Goal: Transaction & Acquisition: Purchase product/service

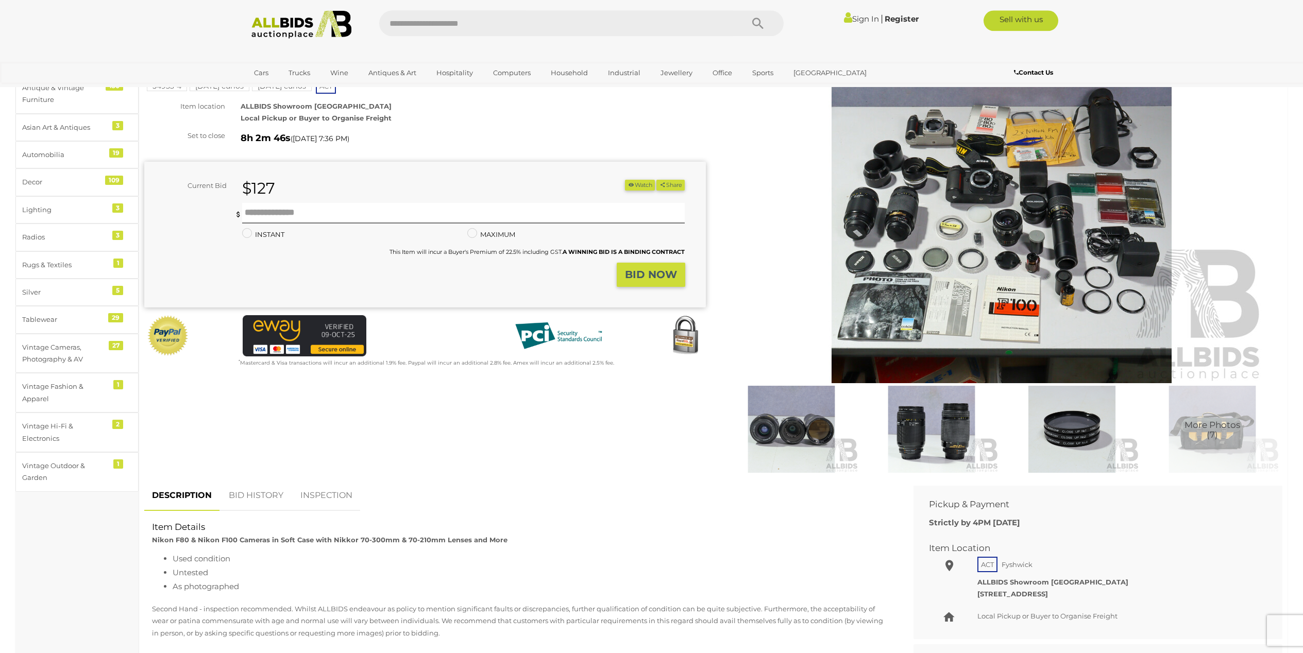
scroll to position [64, 0]
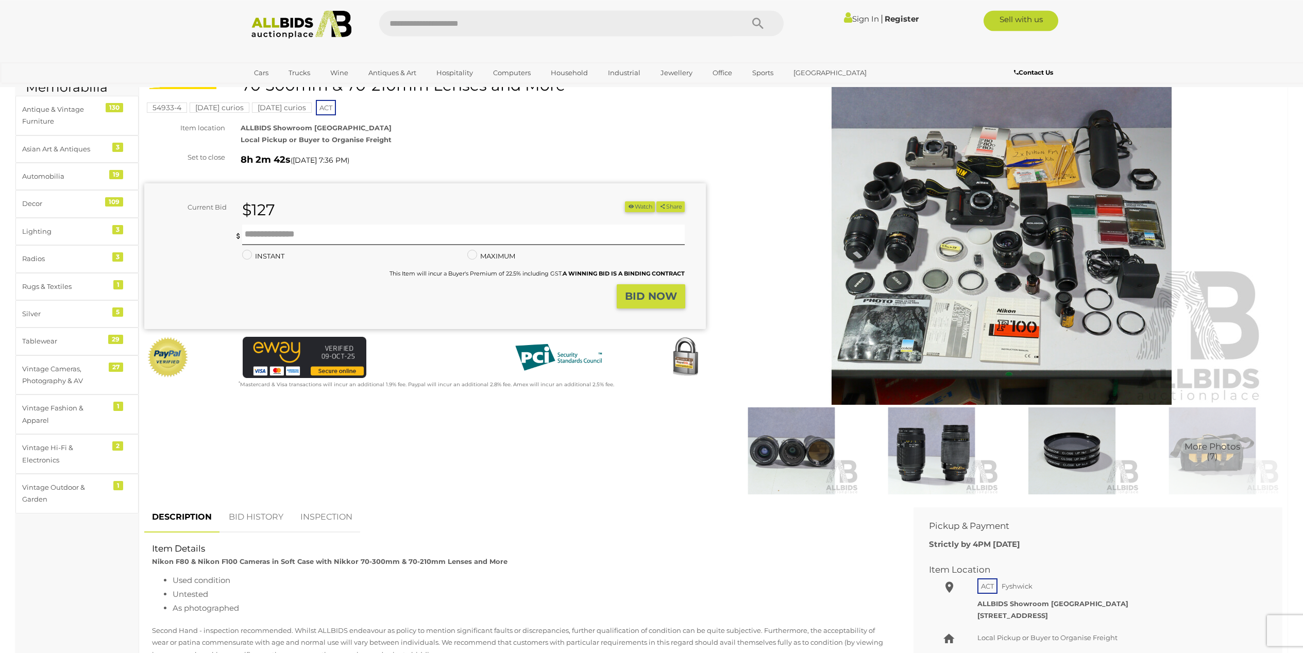
click at [930, 280] on img at bounding box center [1002, 235] width 528 height 340
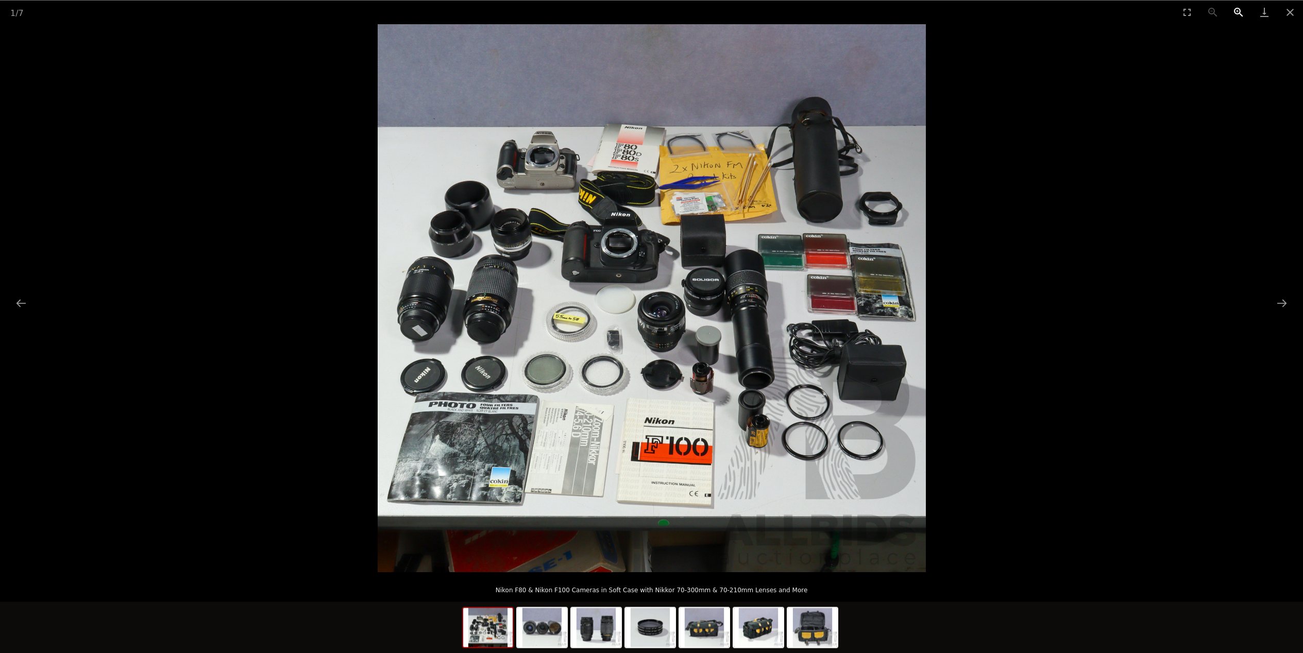
click at [1235, 10] on button "Zoom in" at bounding box center [1239, 12] width 26 height 24
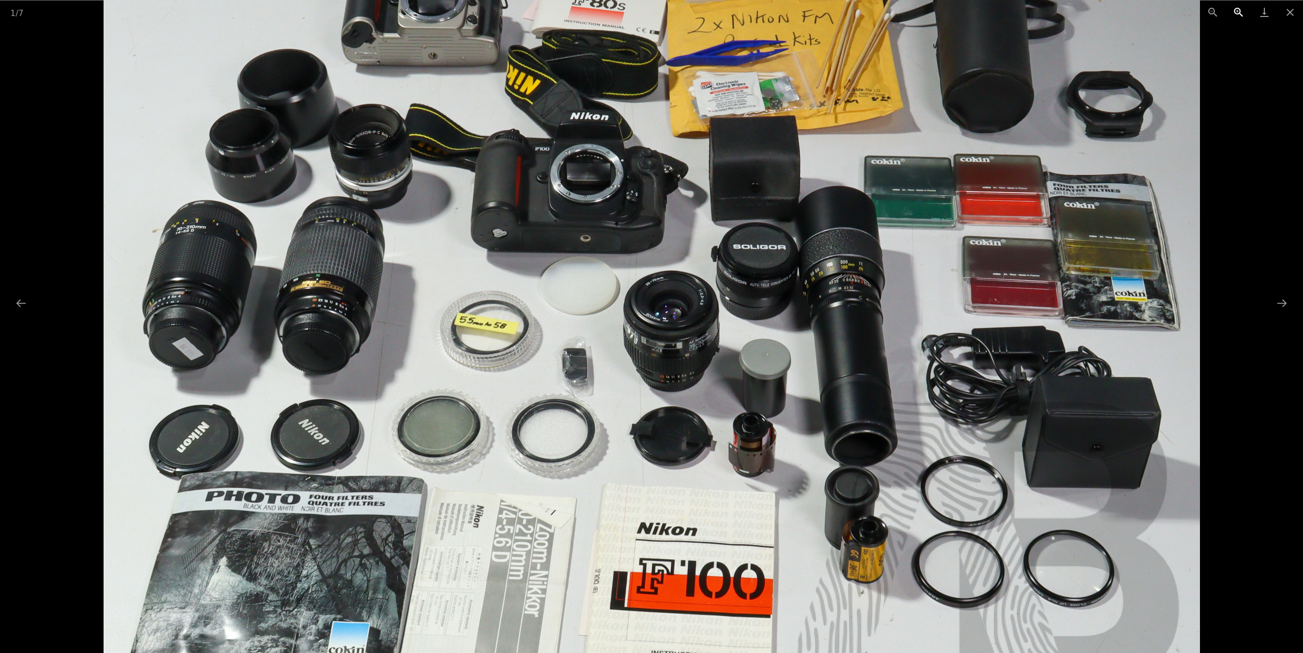
click at [1235, 10] on button "Zoom in" at bounding box center [1239, 12] width 26 height 24
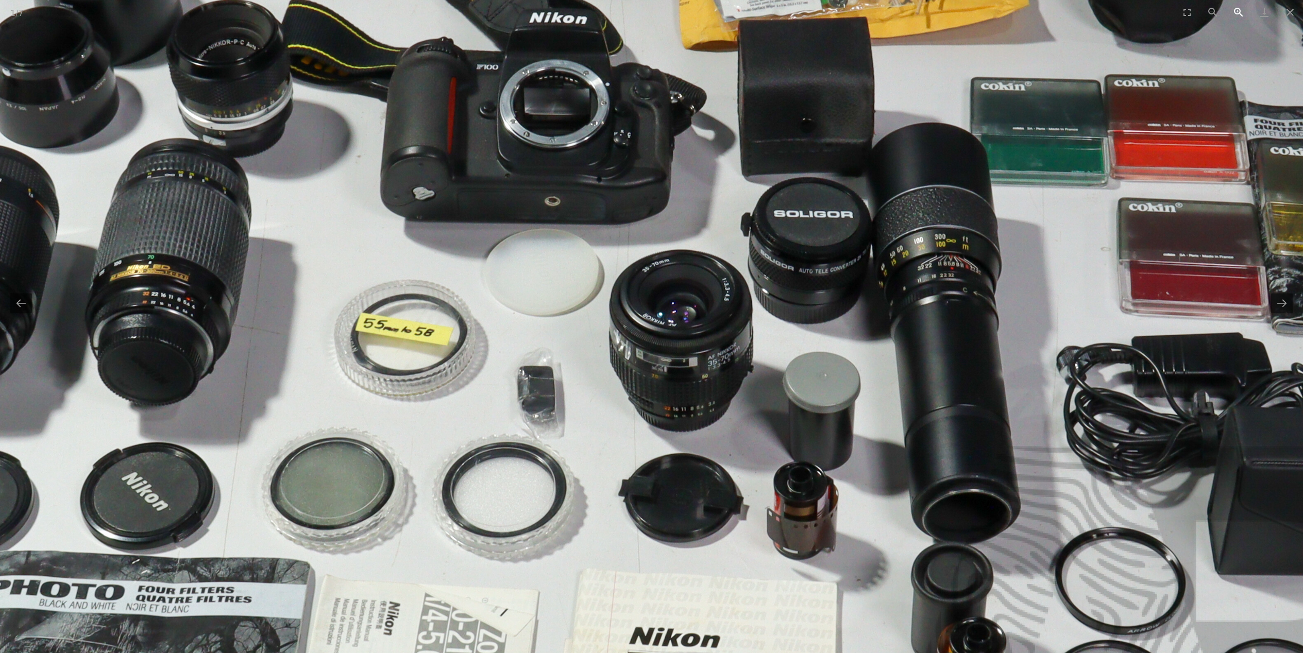
click at [1235, 10] on button "Zoom in" at bounding box center [1239, 12] width 26 height 24
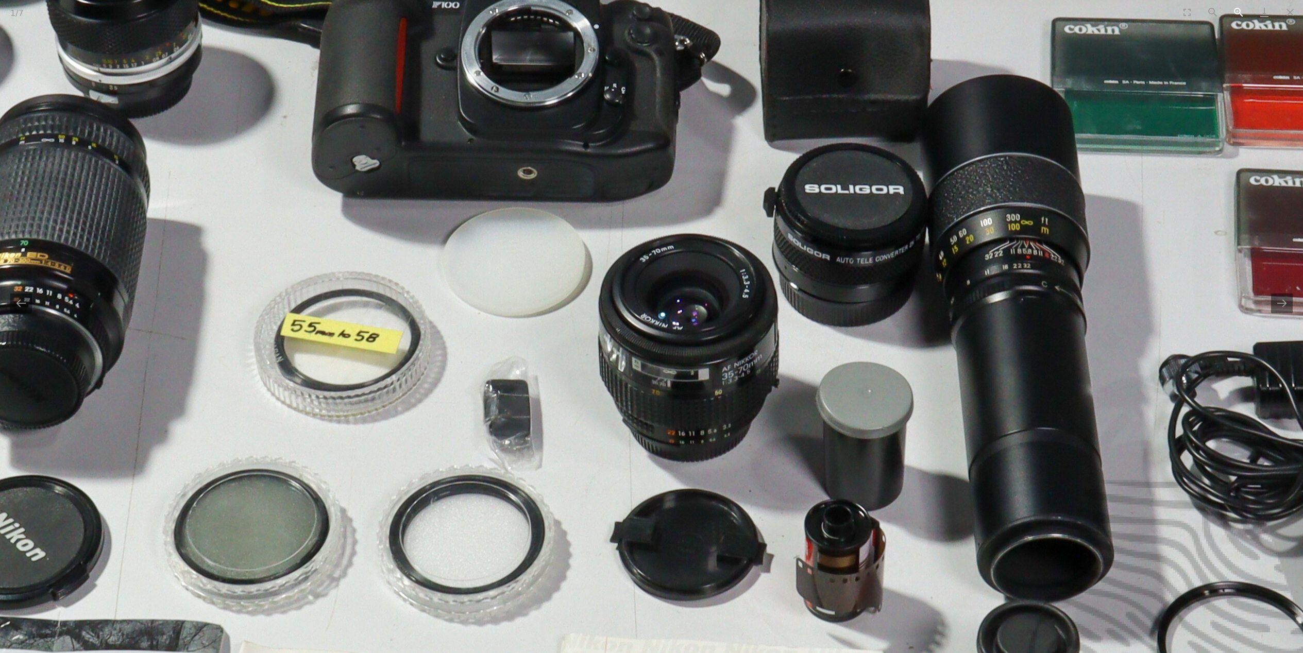
click at [1235, 10] on button "Zoom in" at bounding box center [1239, 12] width 26 height 24
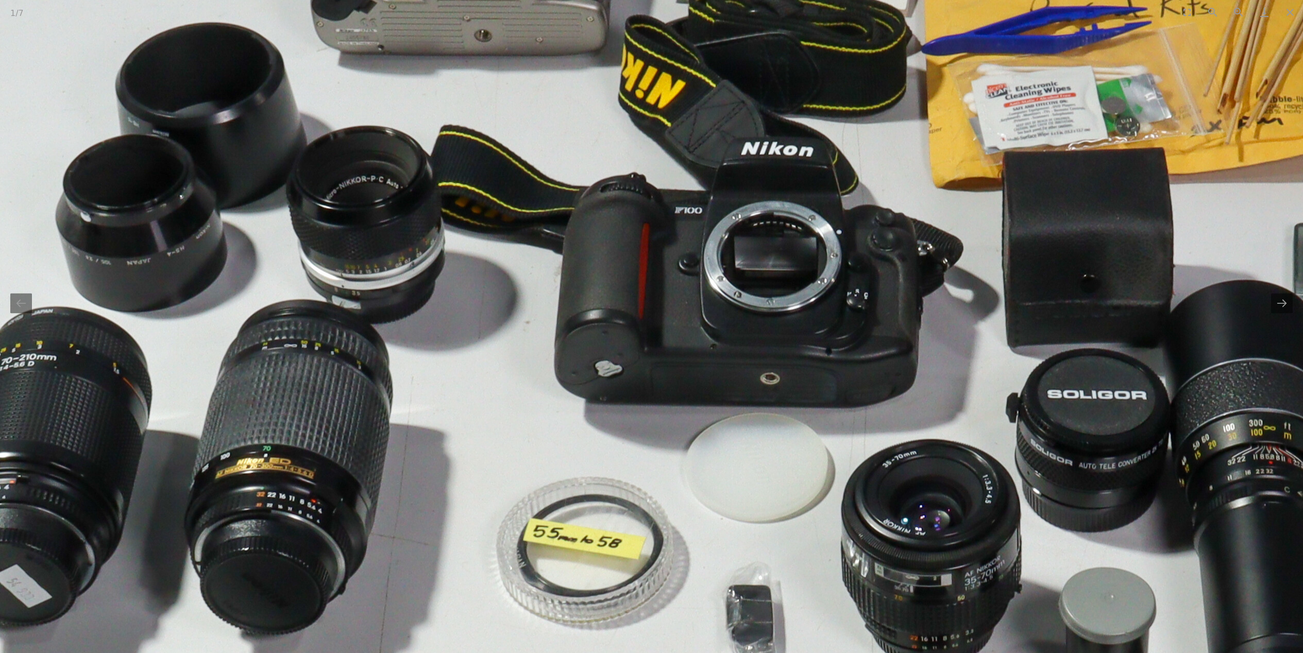
drag, startPoint x: 725, startPoint y: 326, endPoint x: 968, endPoint y: 532, distance: 318.0
click at [968, 532] on img at bounding box center [894, 464] width 2061 height 2061
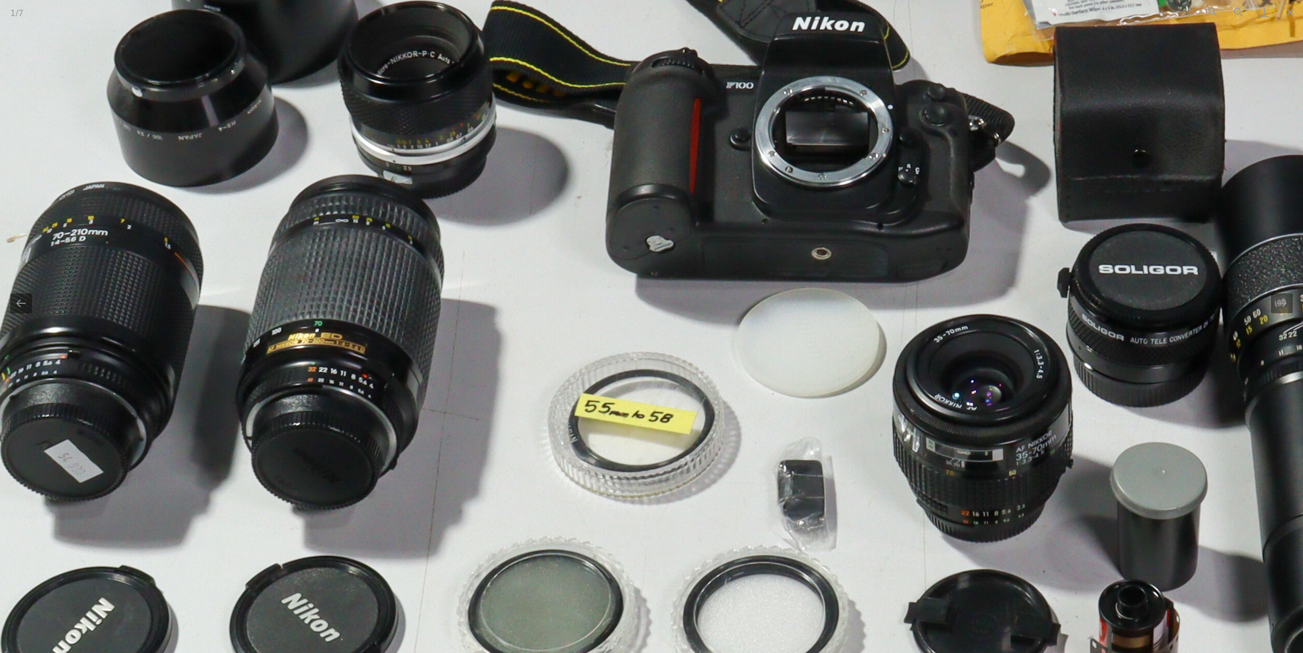
drag, startPoint x: 925, startPoint y: 514, endPoint x: 901, endPoint y: 334, distance: 180.9
click at [901, 334] on img at bounding box center [945, 339] width 2061 height 2061
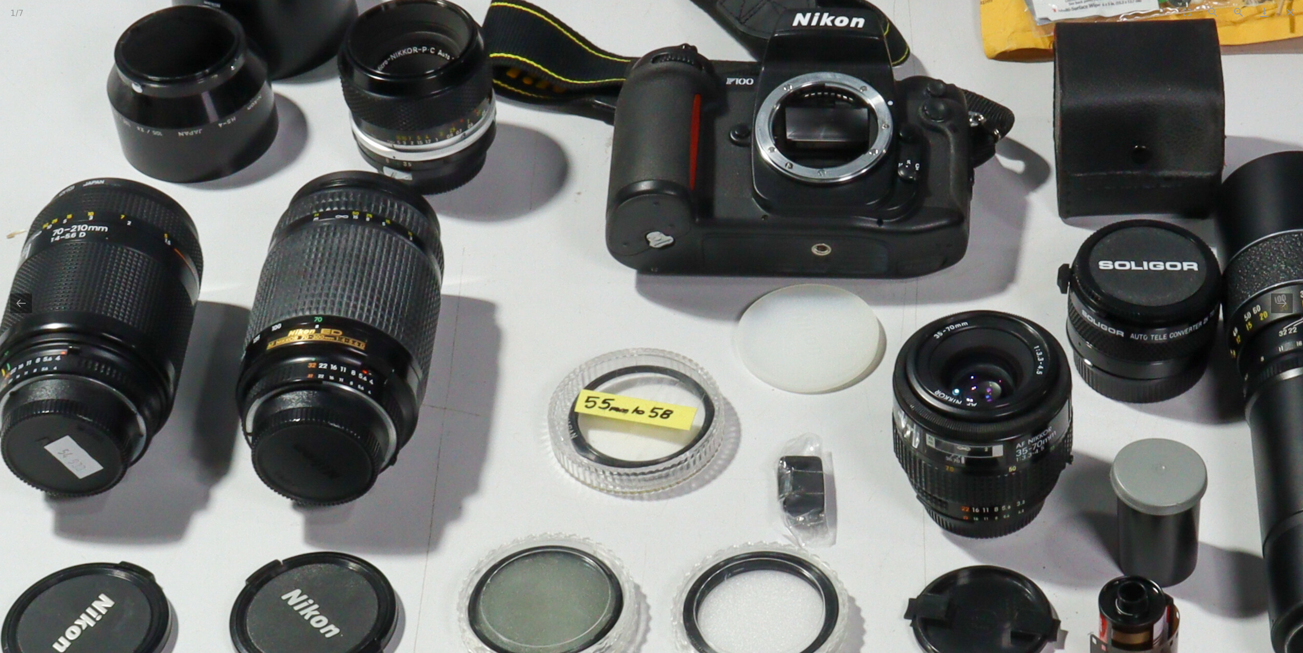
click at [1255, 88] on img at bounding box center [945, 335] width 2061 height 2061
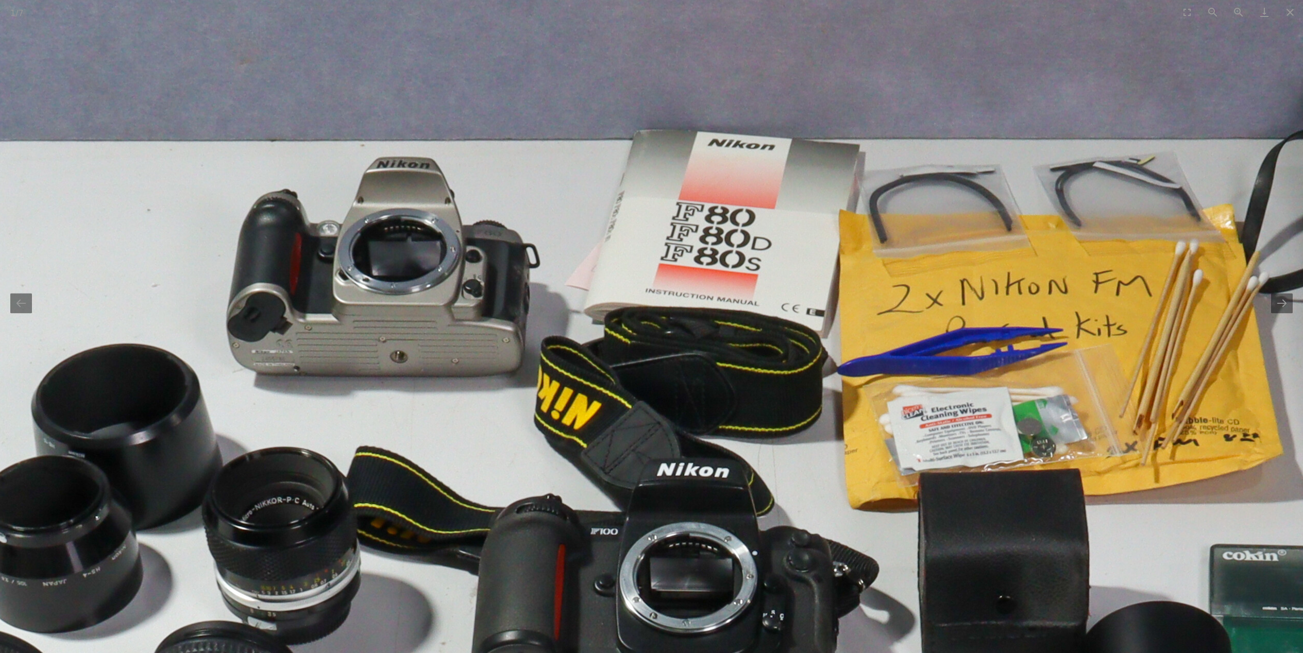
drag, startPoint x: 1247, startPoint y: 88, endPoint x: 1112, endPoint y: 538, distance: 470.2
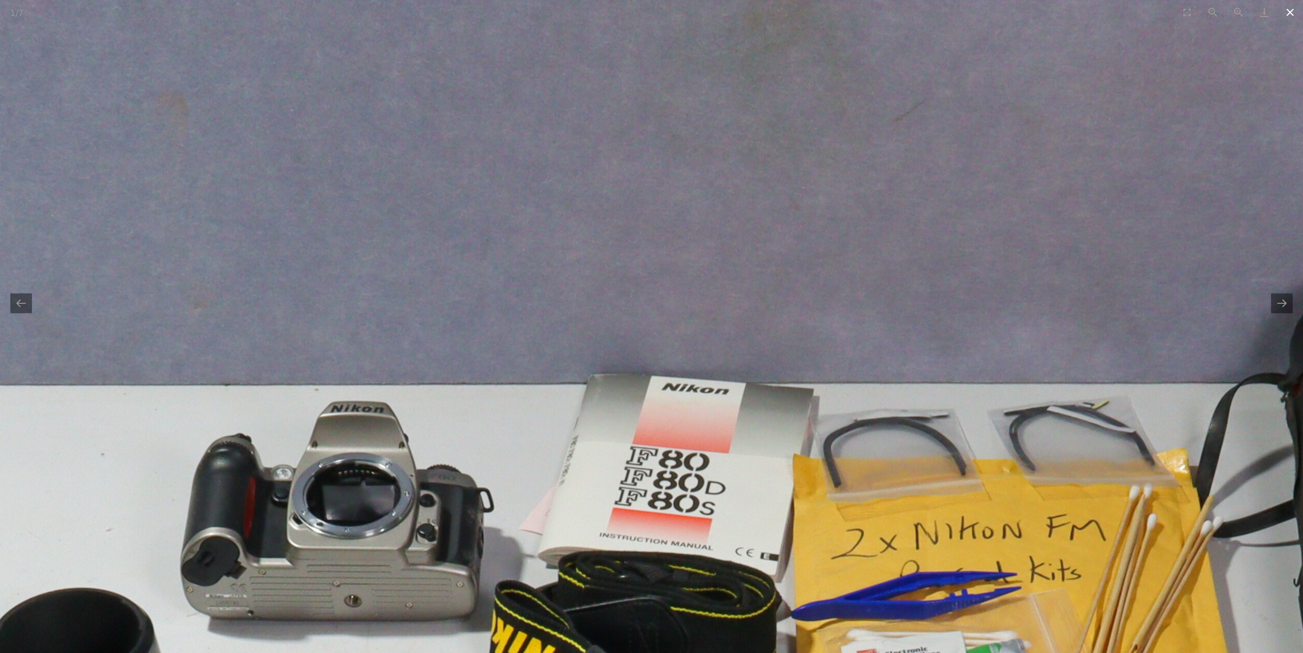
click at [1291, 15] on button "Close gallery" at bounding box center [1290, 12] width 26 height 24
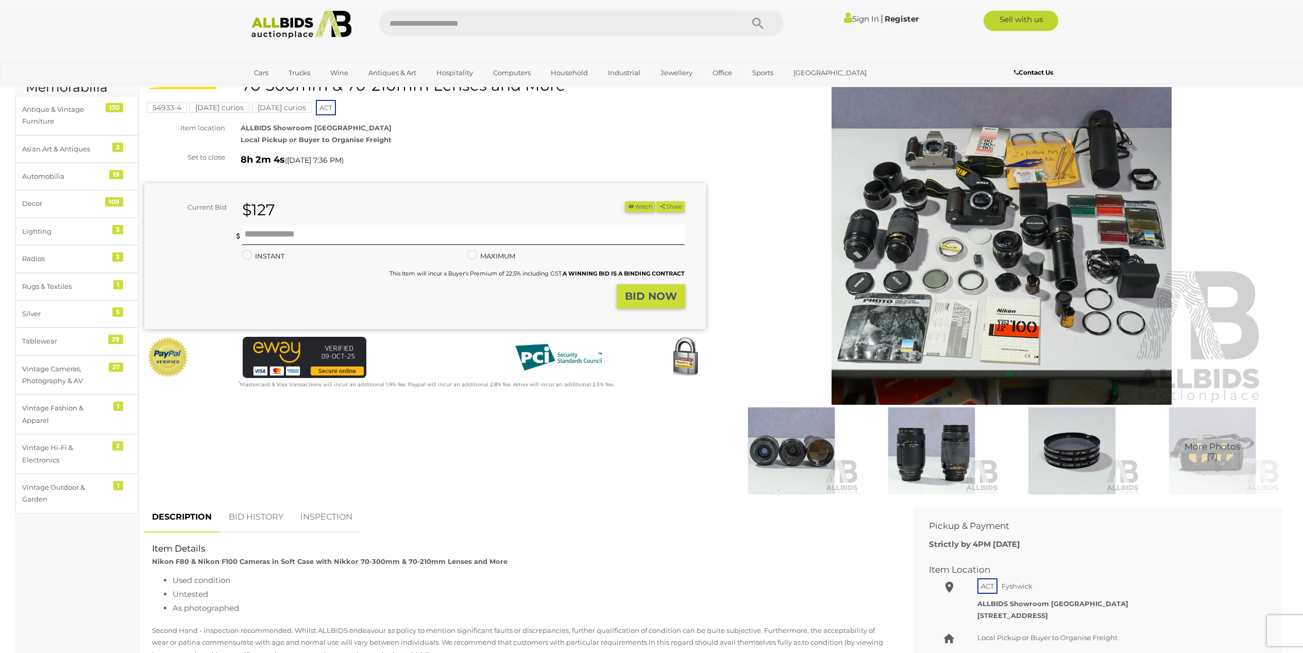
click at [956, 456] on img at bounding box center [931, 451] width 135 height 87
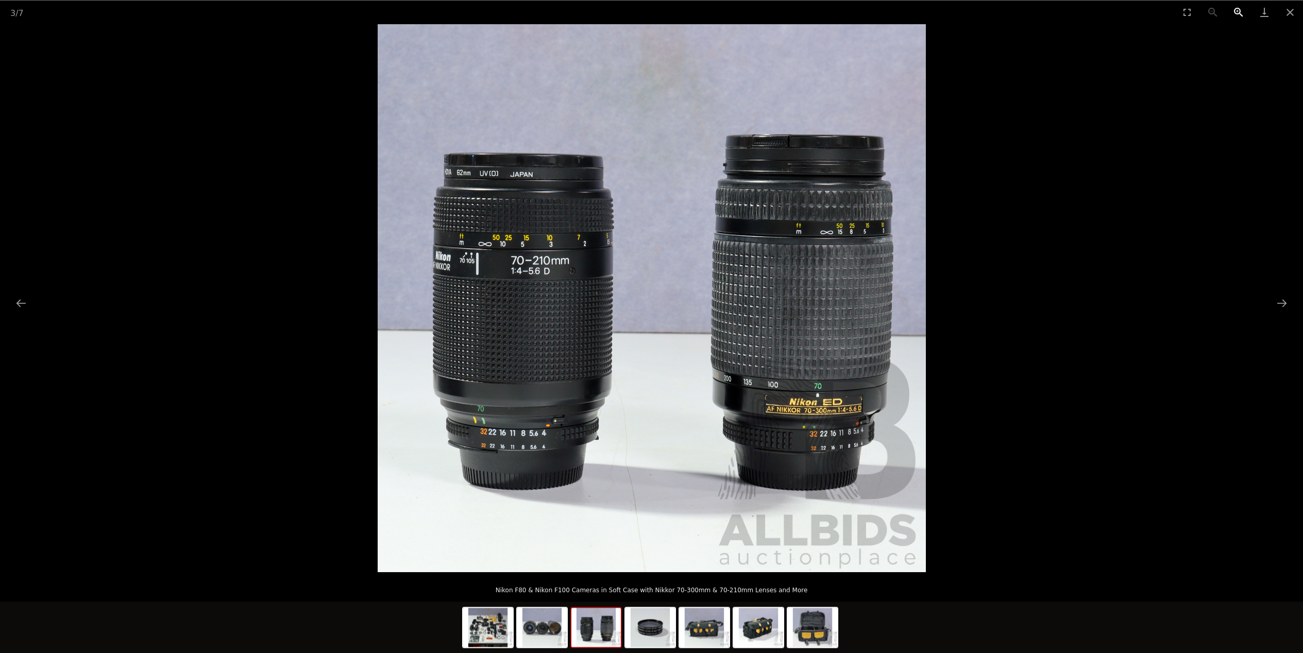
click at [1241, 10] on button "Zoom in" at bounding box center [1239, 12] width 26 height 24
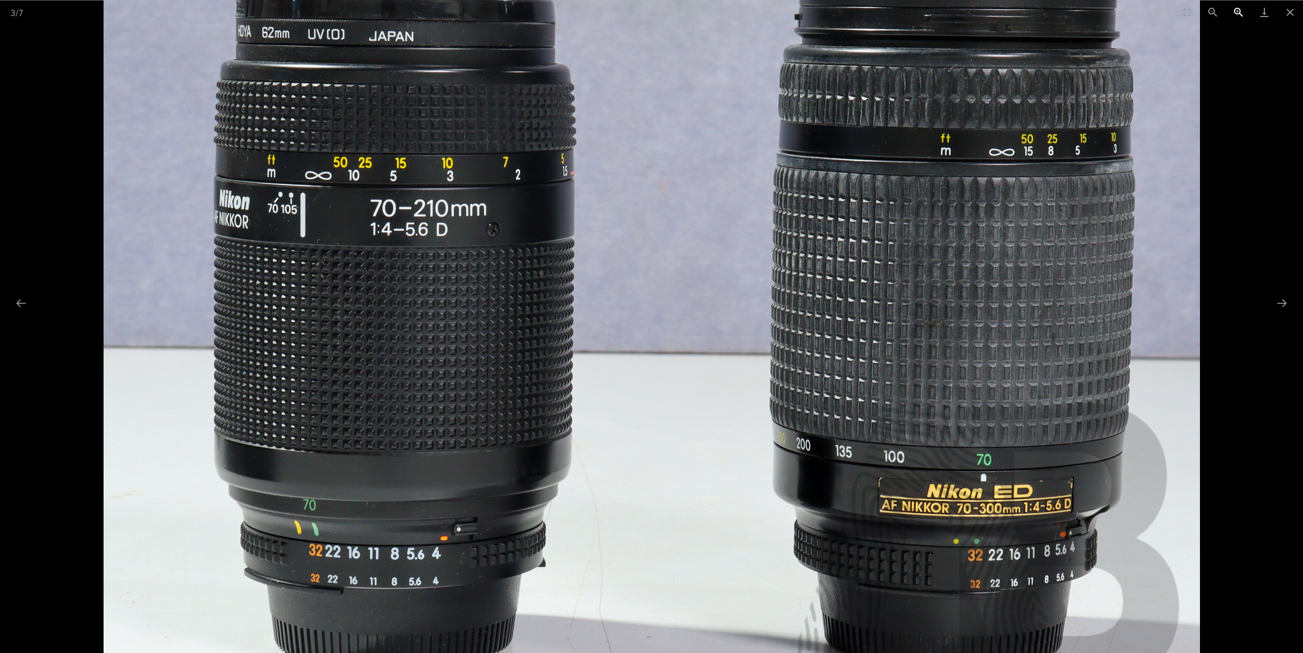
click at [1241, 10] on button "Zoom in" at bounding box center [1239, 12] width 26 height 24
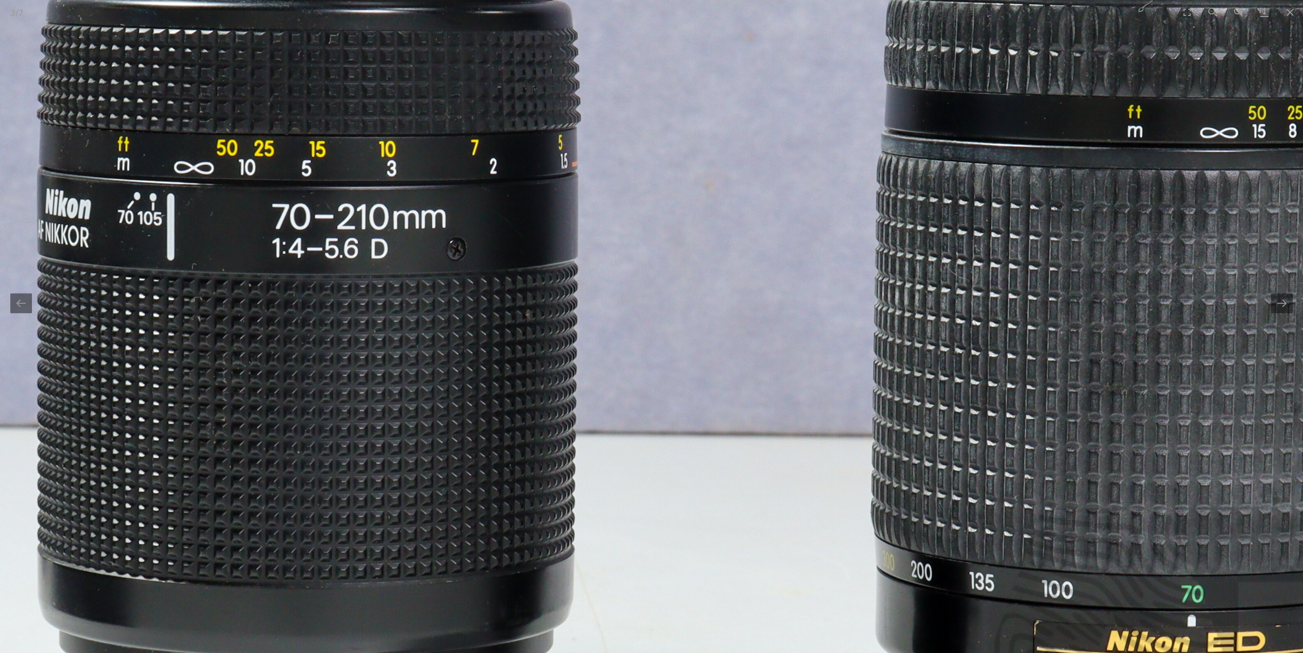
drag, startPoint x: 630, startPoint y: 221, endPoint x: 672, endPoint y: 281, distance: 74.0
click at [672, 281] on img at bounding box center [694, 330] width 1645 height 1645
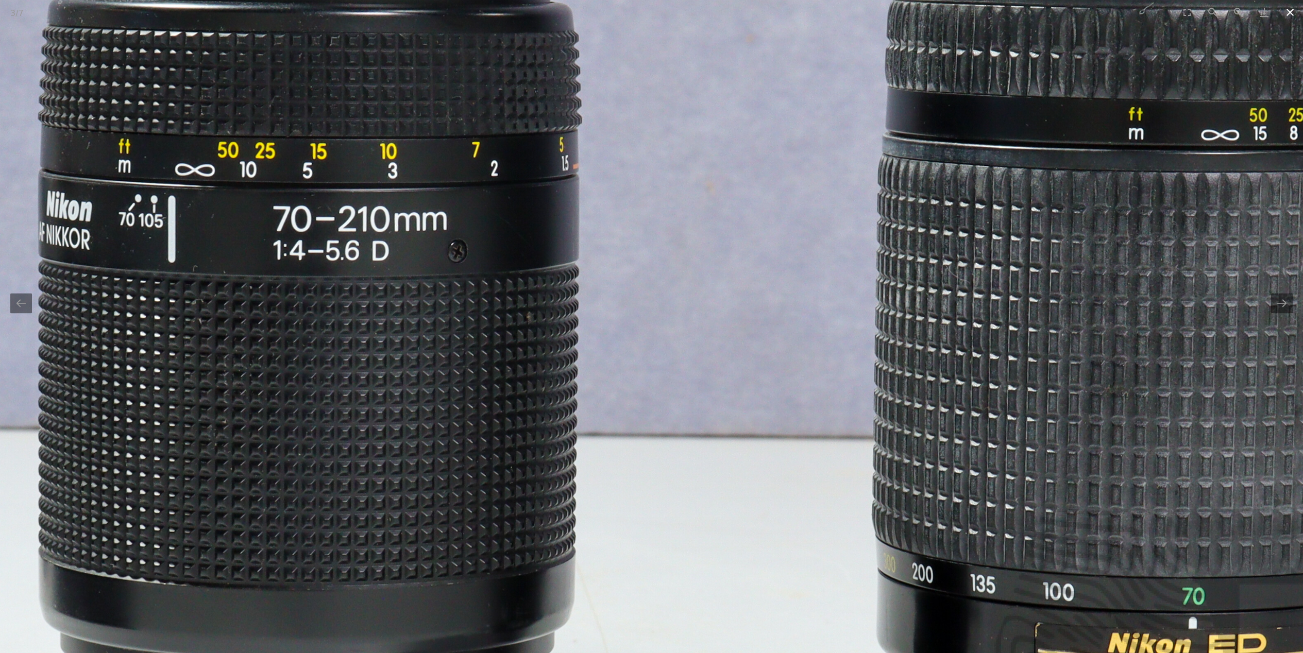
click at [1292, 14] on button "Close gallery" at bounding box center [1290, 12] width 26 height 24
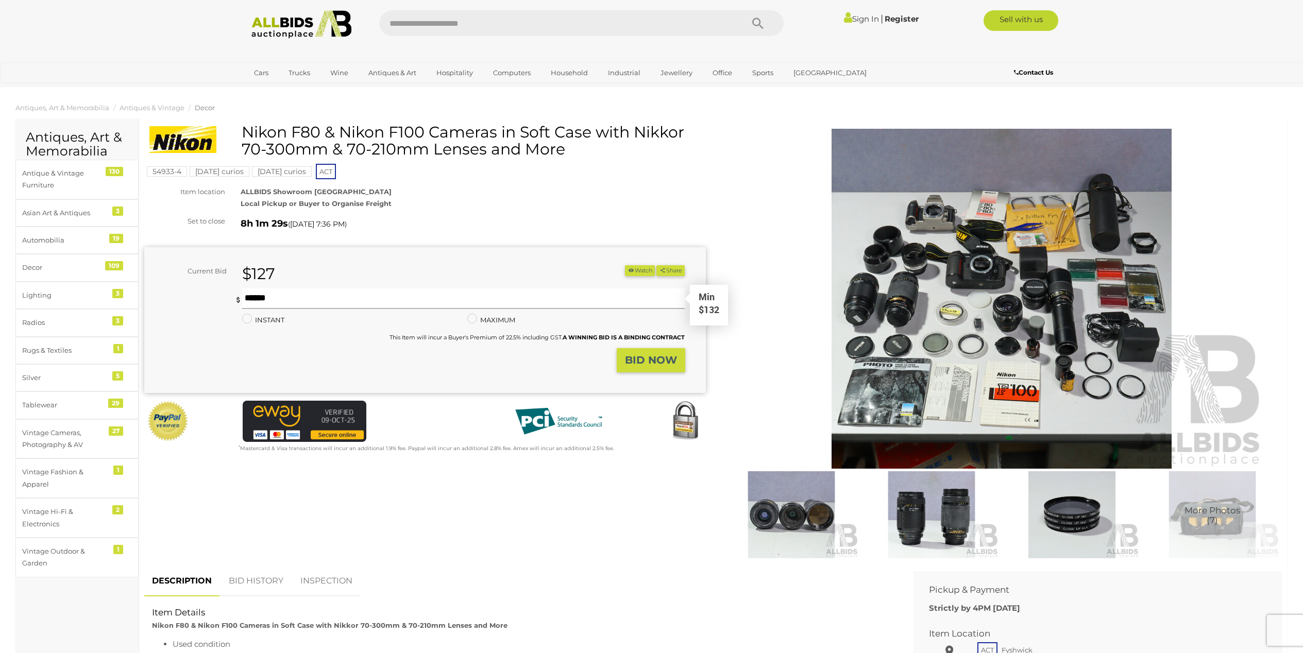
click at [549, 295] on input "text" at bounding box center [463, 299] width 443 height 21
drag, startPoint x: 269, startPoint y: 296, endPoint x: 256, endPoint y: 296, distance: 13.9
click at [256, 296] on input "***" at bounding box center [463, 299] width 443 height 21
type input "*"
type input "***"
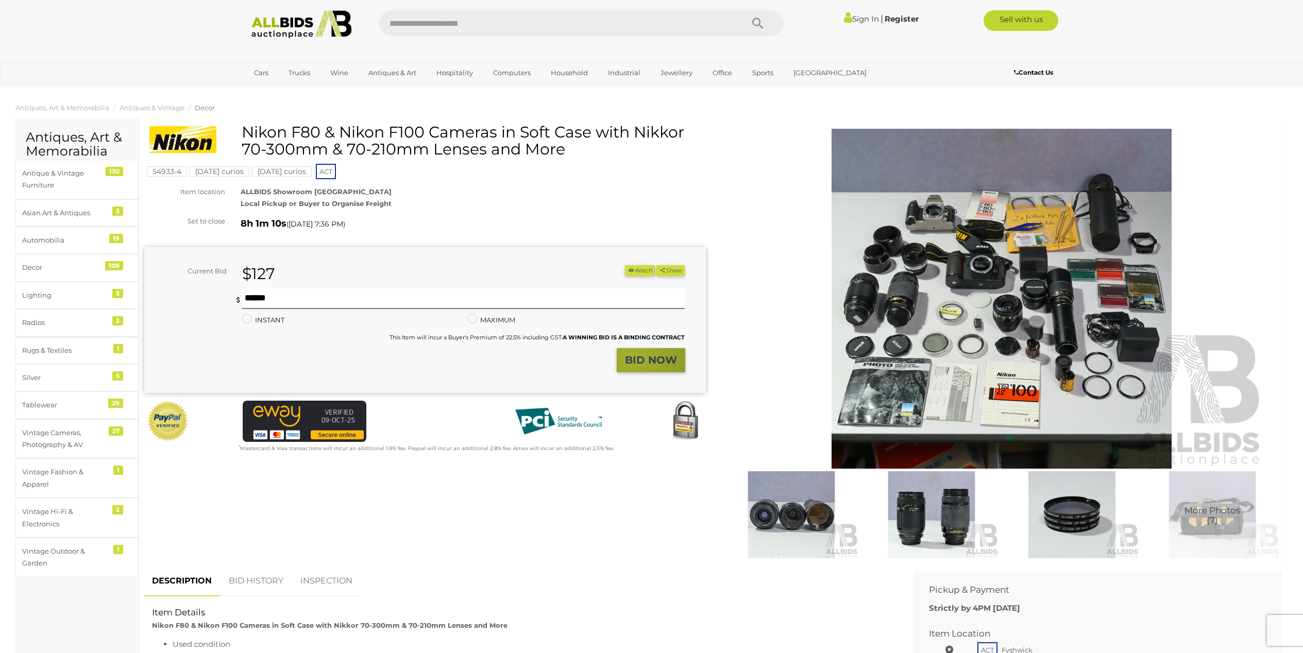
click at [635, 355] on strong "BID NOW" at bounding box center [651, 360] width 52 height 12
